Goal: Find contact information: Find contact information

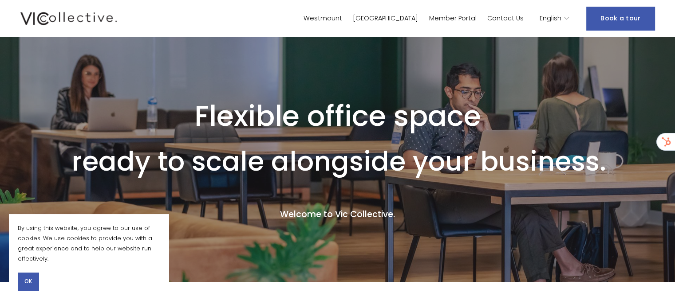
click at [26, 278] on span "OK" at bounding box center [28, 282] width 8 height 8
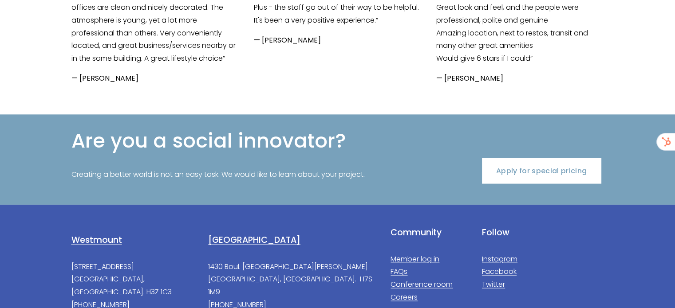
scroll to position [1802, 0]
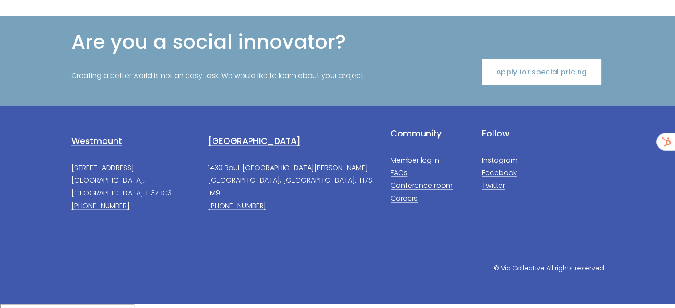
click at [445, 223] on p at bounding box center [428, 219] width 76 height 13
click at [272, 217] on div "Laval 1430 Boul. [GEOGRAPHIC_DATA][PERSON_NAME], [GEOGRAPHIC_DATA]. H7S 1M9 [PH…" at bounding box center [337, 176] width 547 height 97
click at [293, 195] on p "1430 Boul. [GEOGRAPHIC_DATA][PERSON_NAME], [GEOGRAPHIC_DATA]. H7S 1M9 [PHONE_NU…" at bounding box center [291, 187] width 167 height 51
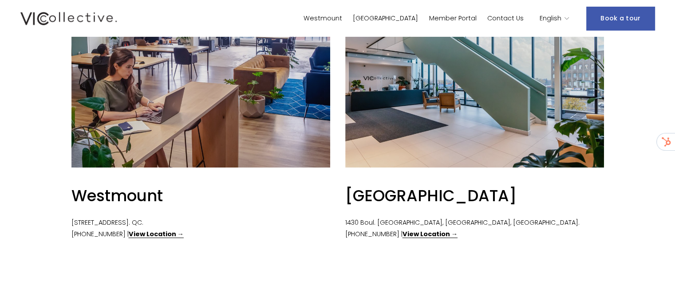
scroll to position [161, 0]
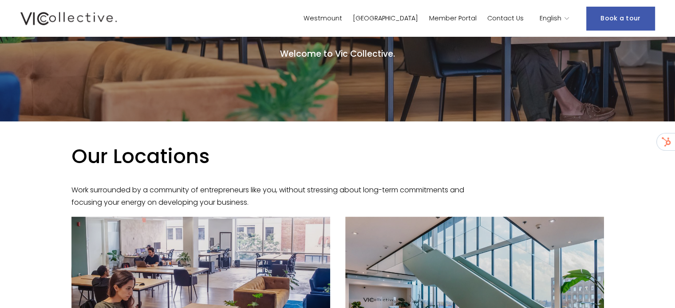
click at [568, 21] on icon "language picker" at bounding box center [566, 19] width 6 height 6
click at [568, 19] on use "language picker" at bounding box center [567, 18] width 4 height 2
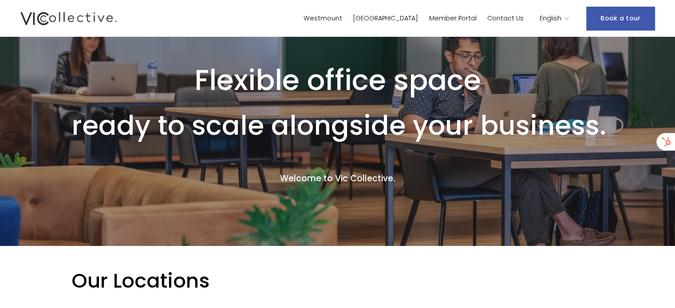
scroll to position [0, 0]
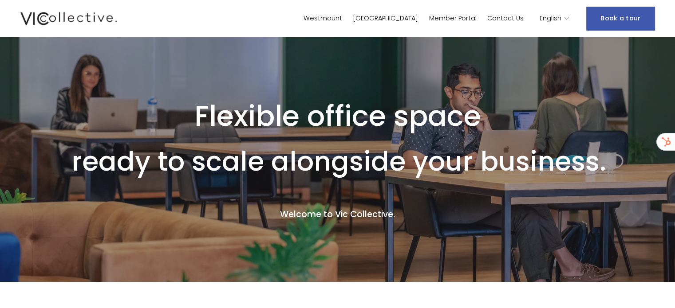
click at [564, 20] on div "English" at bounding box center [554, 18] width 30 height 13
click at [566, 16] on icon "language picker" at bounding box center [566, 19] width 6 height 6
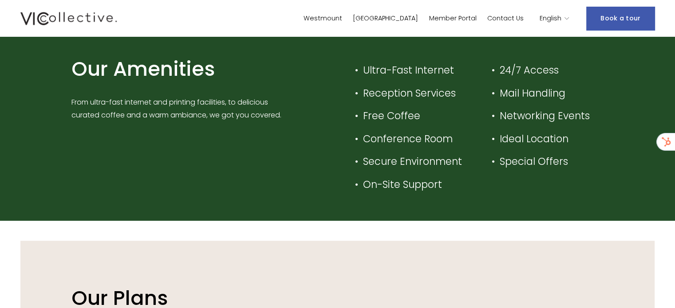
scroll to position [826, 0]
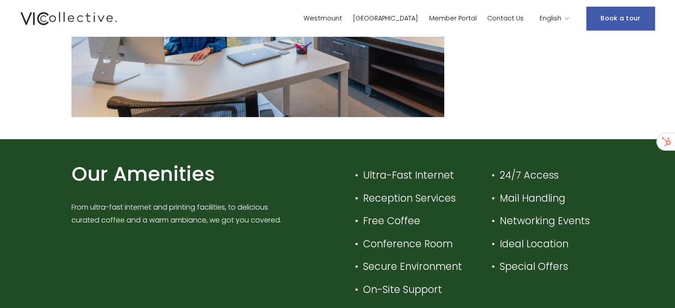
click at [325, 224] on div "Our Amenities From ultra-fast internet and printing facilities, to delicious cu…" at bounding box center [337, 232] width 547 height 142
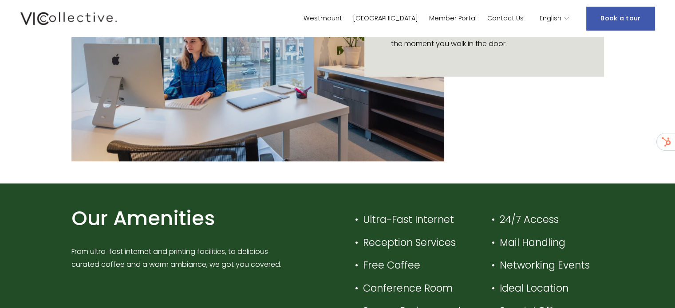
click at [325, 224] on div "Our Amenities From ultra-fast internet and printing facilities, to delicious cu…" at bounding box center [337, 277] width 547 height 142
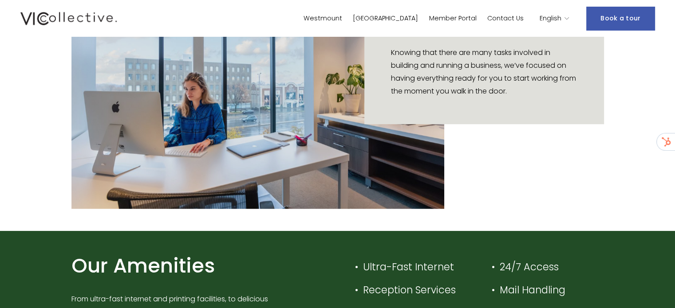
scroll to position [649, 0]
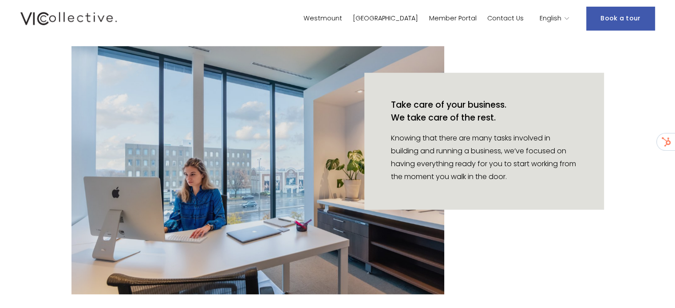
click at [325, 224] on div at bounding box center [257, 170] width 373 height 248
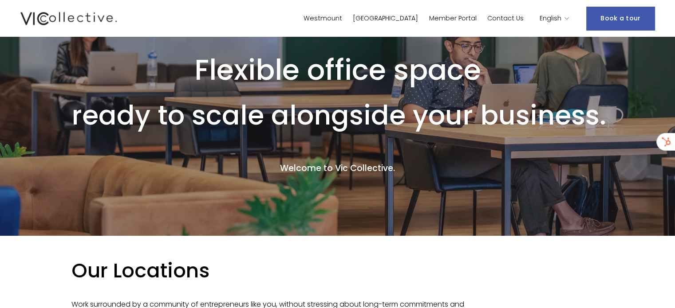
scroll to position [0, 0]
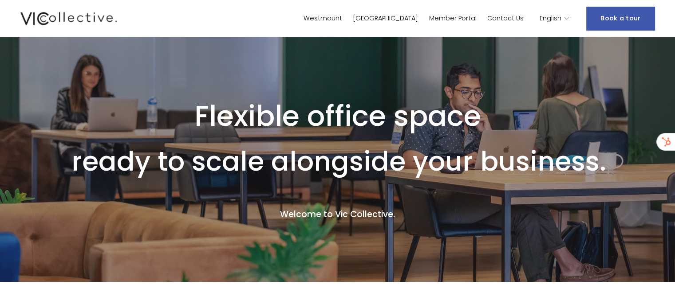
click at [500, 26] on div "Westmount [GEOGRAPHIC_DATA] Member Portal Contact Us" at bounding box center [271, 18] width 503 height 17
click at [499, 21] on link "Contact Us" at bounding box center [505, 18] width 36 height 13
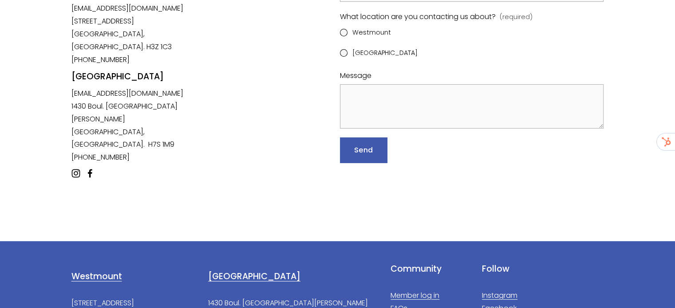
scroll to position [133, 0]
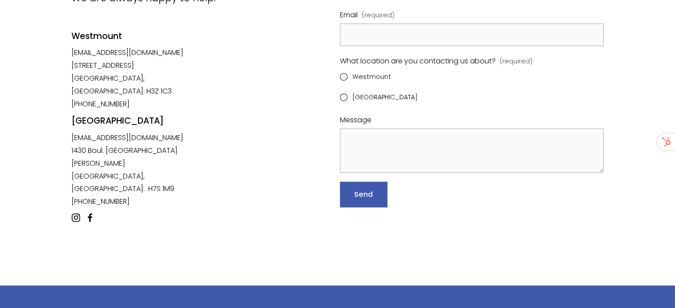
click at [127, 134] on div "[GEOGRAPHIC_DATA]" at bounding box center [136, 129] width 130 height 28
click at [125, 134] on div "[GEOGRAPHIC_DATA]" at bounding box center [136, 129] width 130 height 28
drag, startPoint x: 161, startPoint y: 138, endPoint x: 110, endPoint y: 137, distance: 50.6
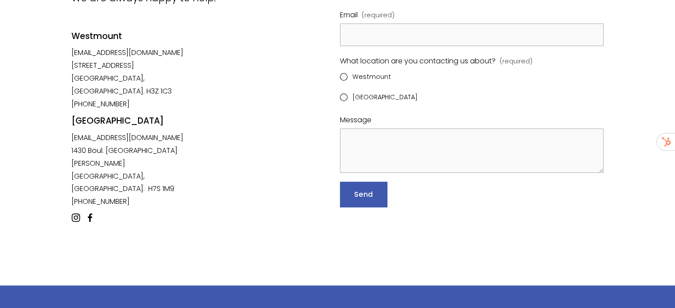
click at [110, 137] on div "[GEOGRAPHIC_DATA]" at bounding box center [136, 129] width 130 height 28
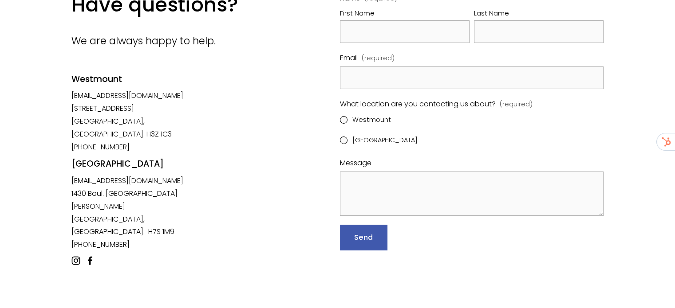
scroll to position [44, 0]
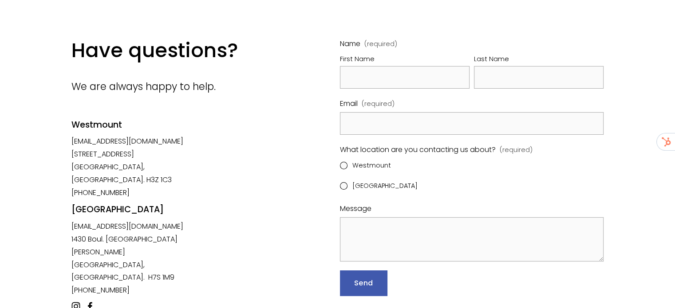
click at [102, 142] on div "Westmount" at bounding box center [136, 133] width 130 height 28
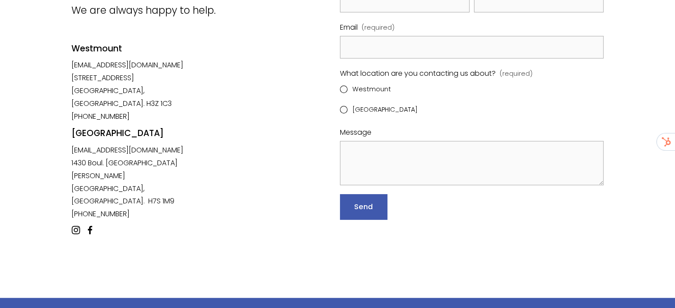
scroll to position [0, 0]
